Goal: Task Accomplishment & Management: Complete application form

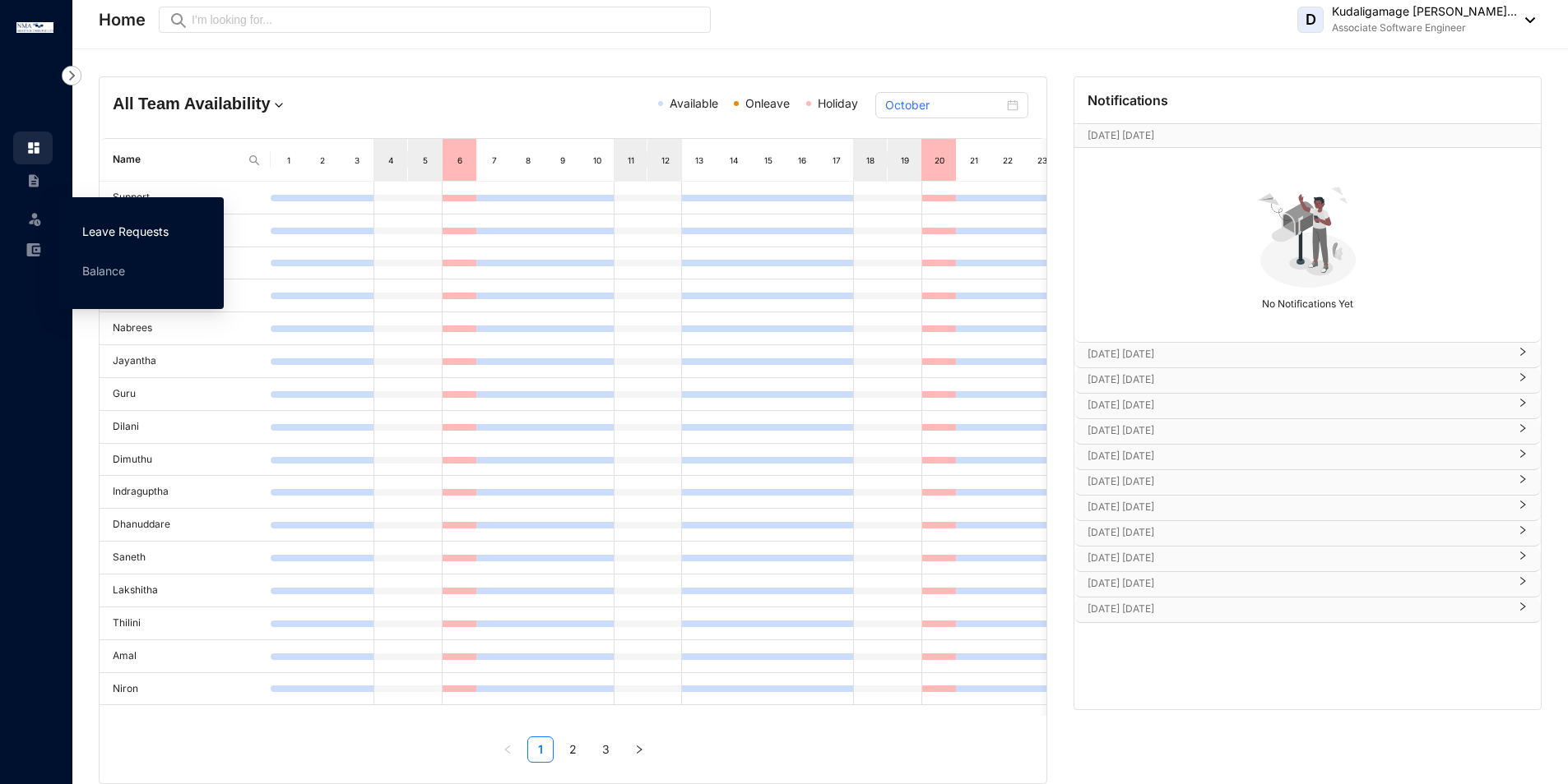
click at [93, 227] on link "Leave Requests" at bounding box center [125, 231] width 86 height 14
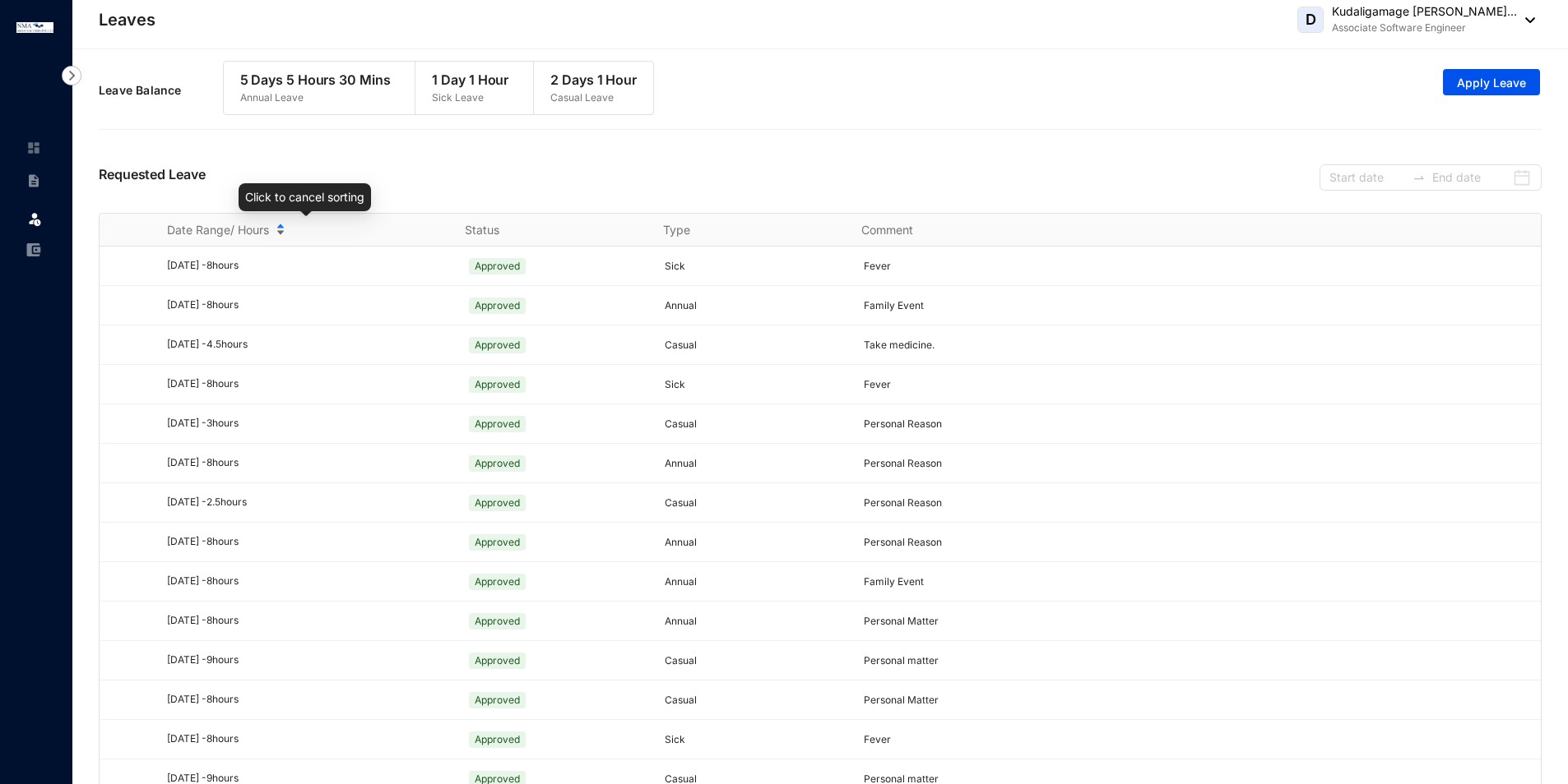
click at [279, 226] on div "Date Range/ Hours" at bounding box center [306, 230] width 278 height 18
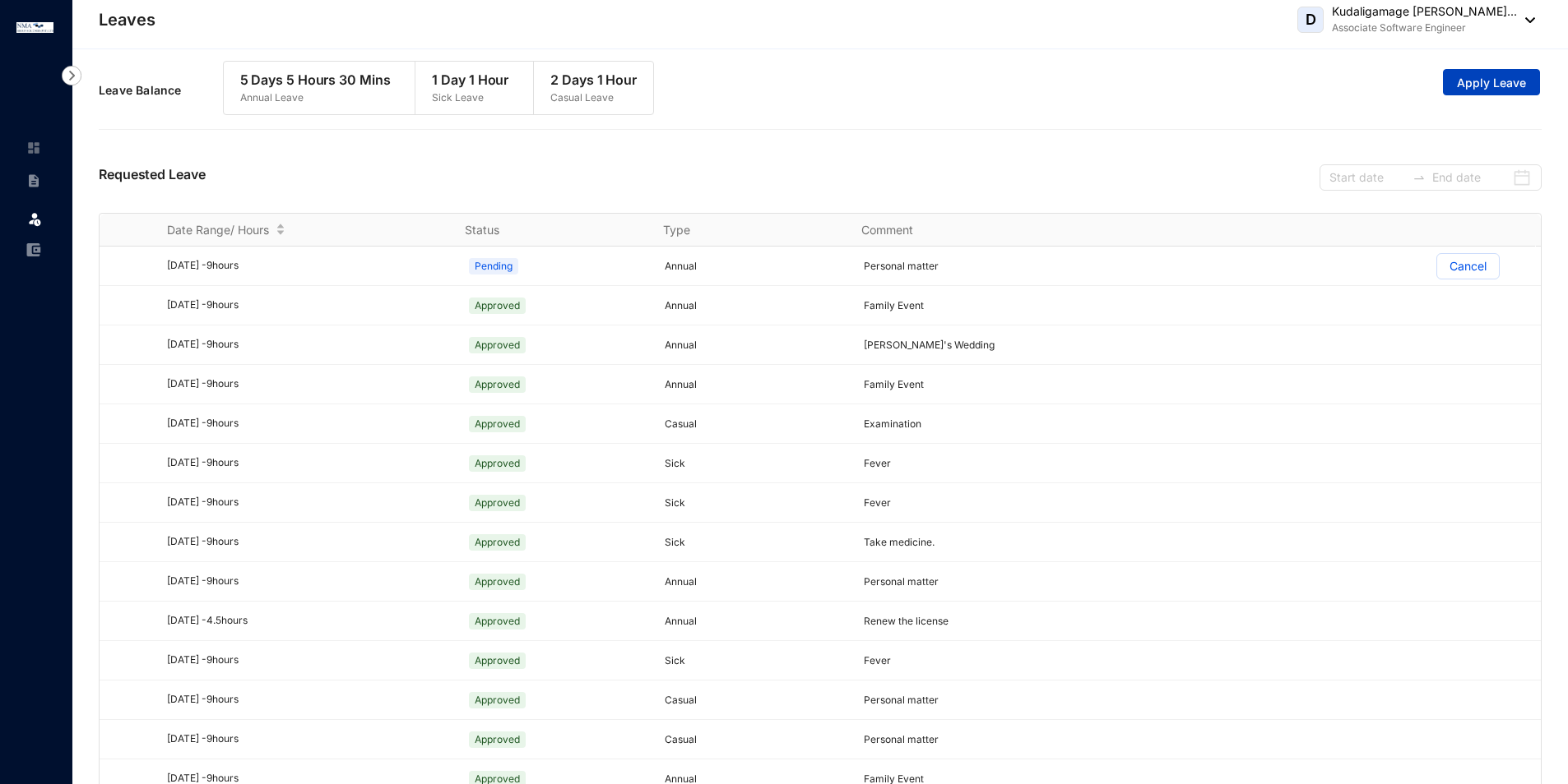
click at [1509, 80] on span "Apply Leave" at bounding box center [1492, 83] width 69 height 16
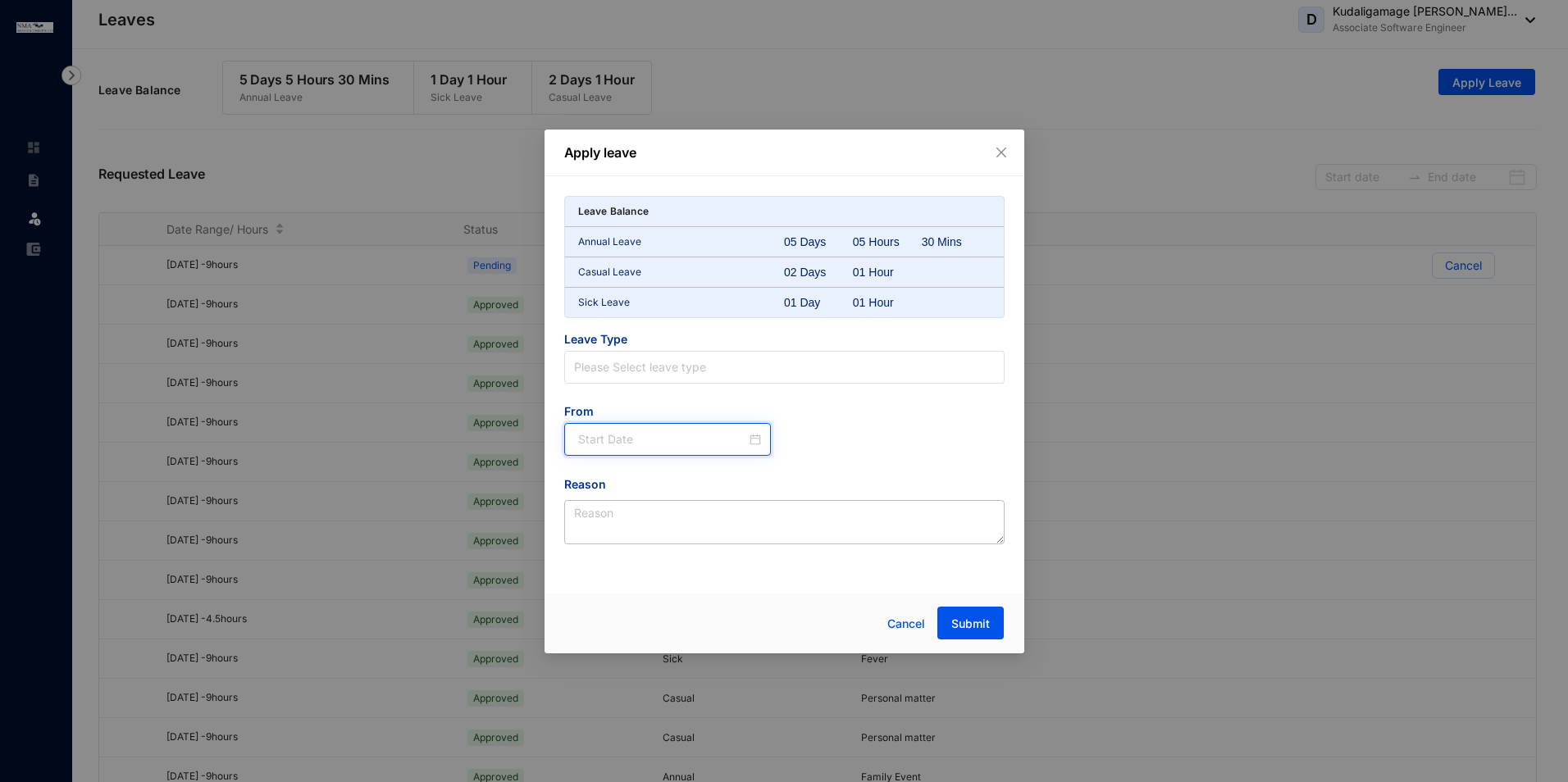
click at [731, 440] on input at bounding box center [662, 439] width 169 height 18
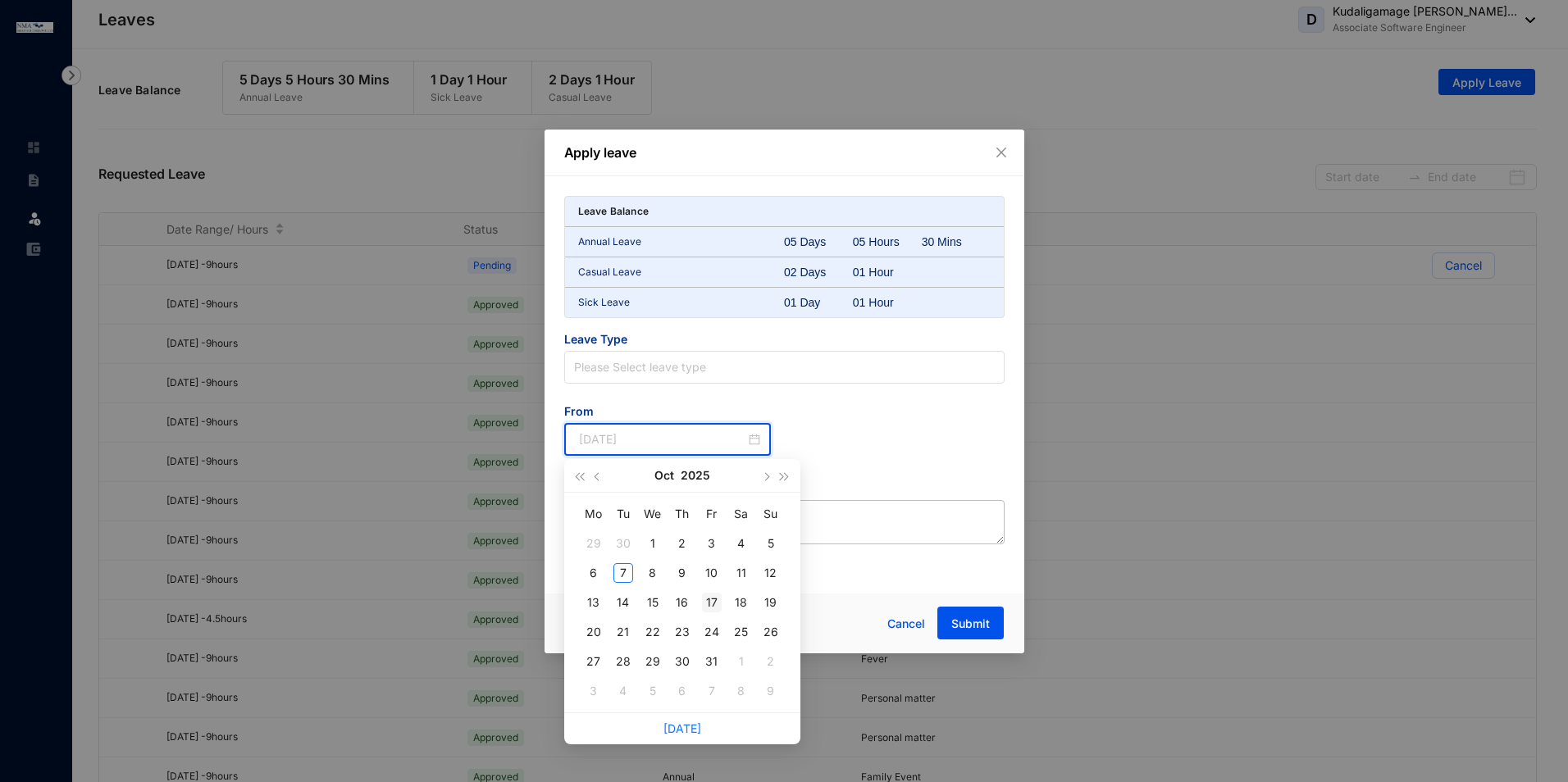
type input "[DATE]"
click at [714, 595] on div "17" at bounding box center [711, 603] width 19 height 19
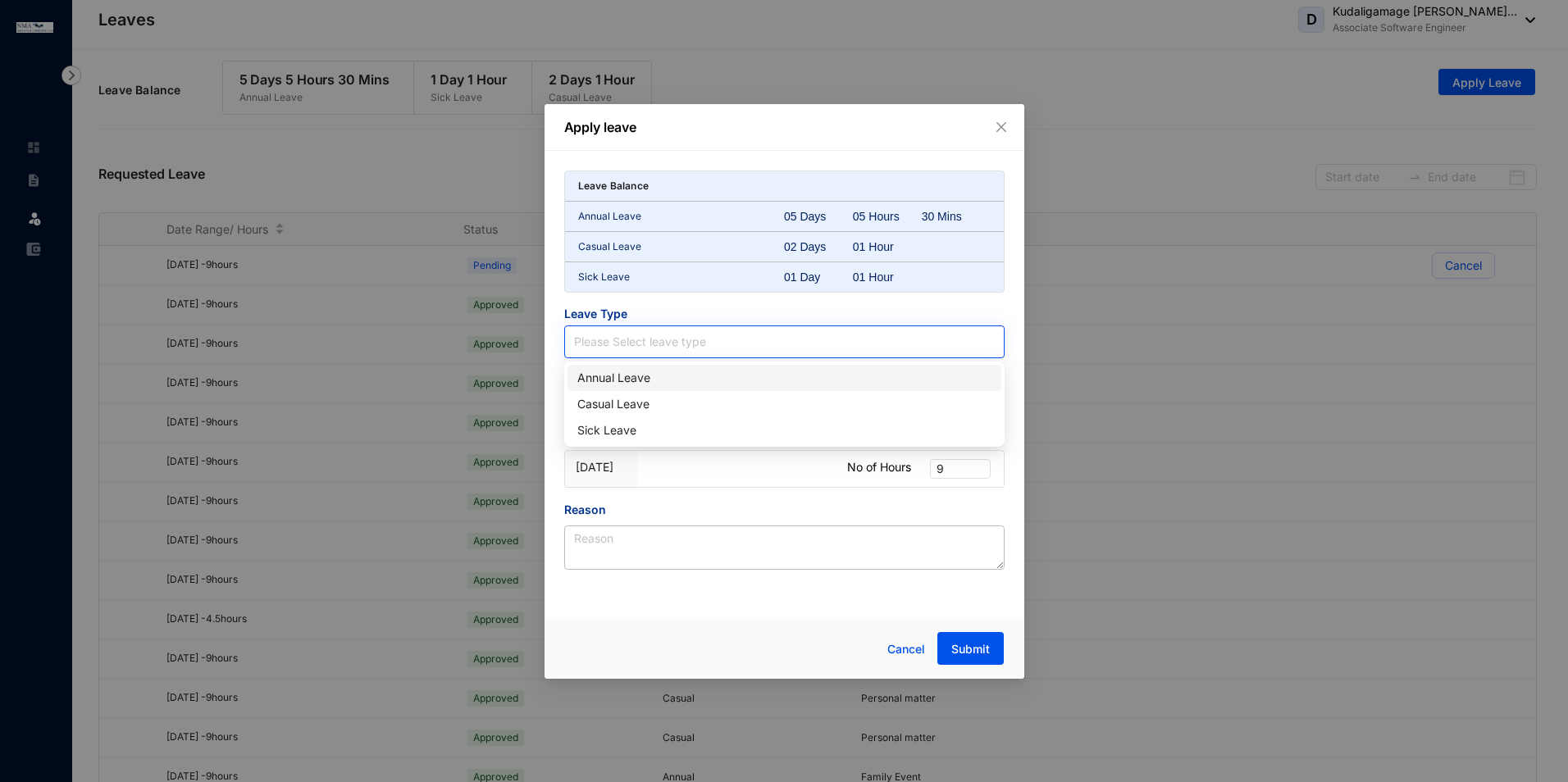
click at [787, 353] on input "search" at bounding box center [784, 341] width 420 height 31
click at [761, 383] on div "Annual Leave" at bounding box center [784, 378] width 414 height 18
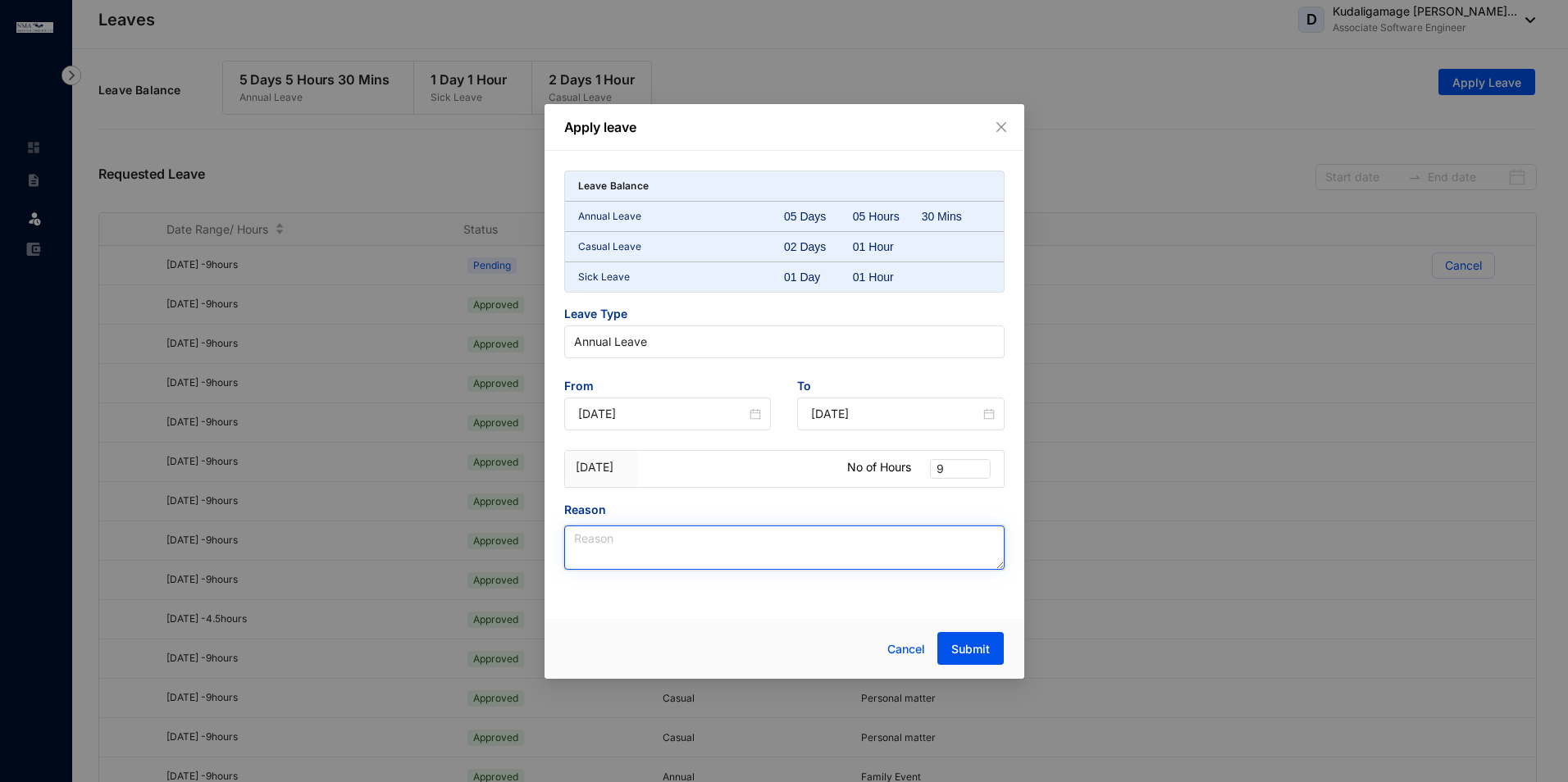
click at [734, 551] on textarea "Reason" at bounding box center [784, 548] width 441 height 45
type textarea "Family Event"
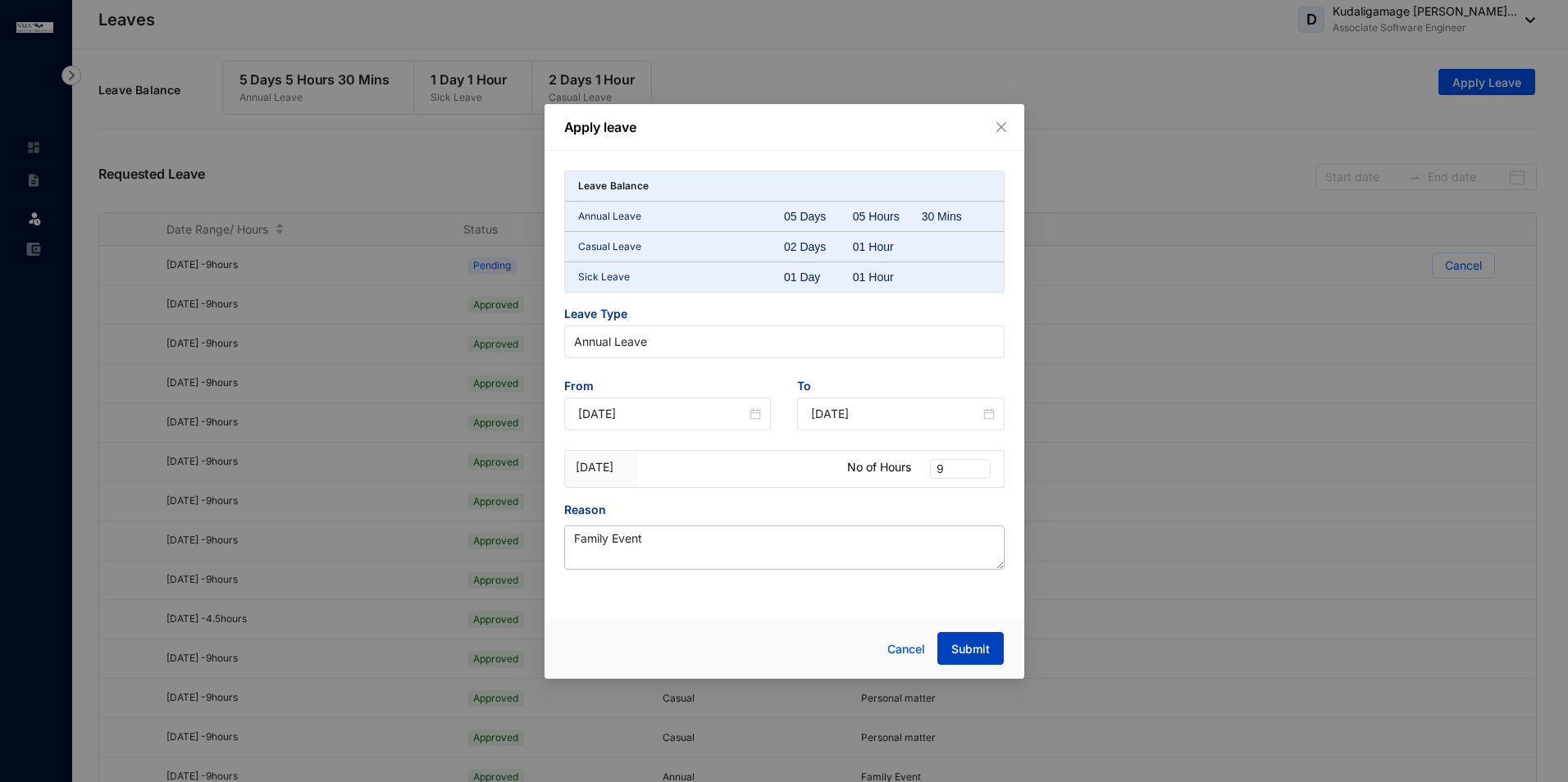
click at [964, 641] on span "Submit" at bounding box center [971, 649] width 39 height 16
